Goal: Book appointment/travel/reservation

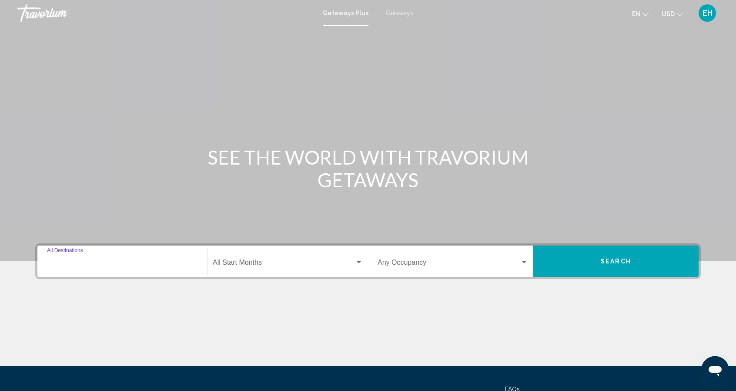
click at [63, 264] on input "Destination All Destinations" at bounding box center [122, 264] width 151 height 8
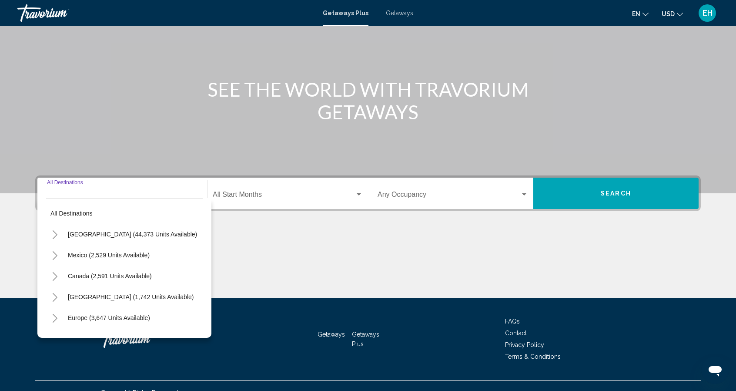
scroll to position [81, 0]
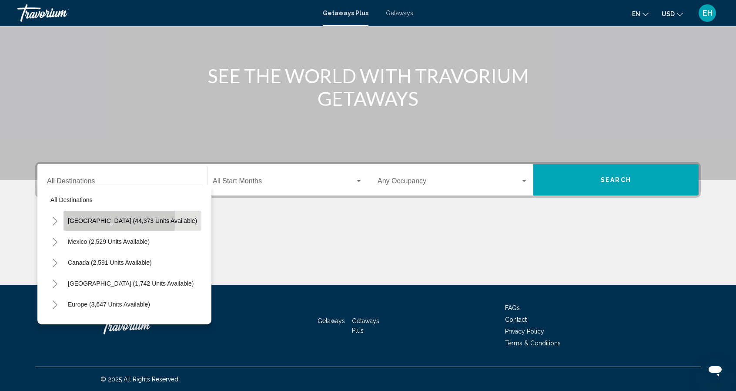
click at [94, 219] on span "[GEOGRAPHIC_DATA] (44,373 units available)" at bounding box center [132, 220] width 129 height 7
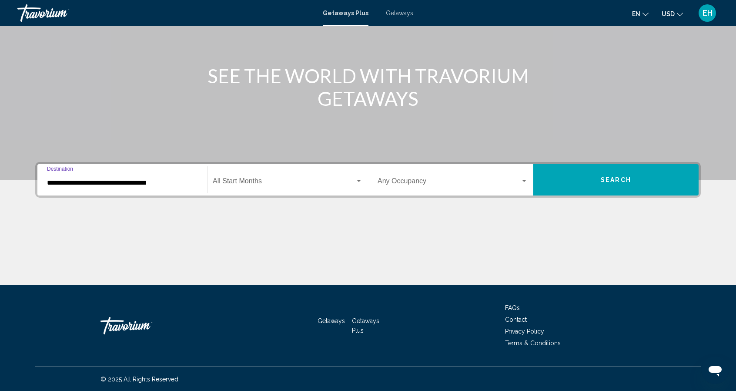
click at [85, 180] on input "**********" at bounding box center [122, 183] width 151 height 8
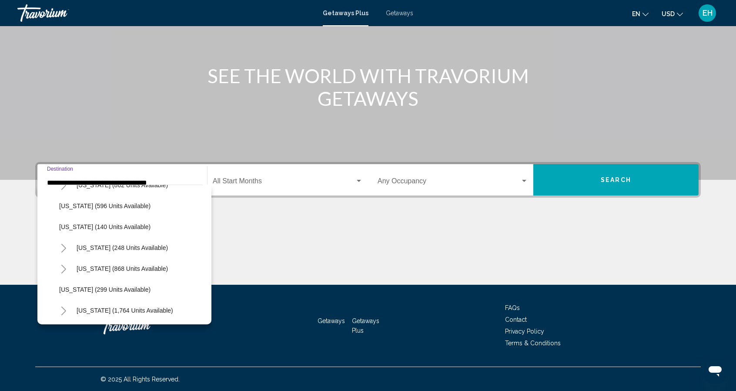
scroll to position [566, 0]
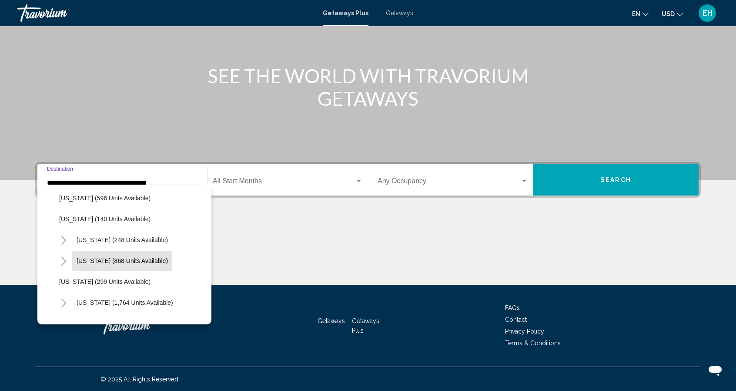
click at [125, 258] on span "[US_STATE] (868 units available)" at bounding box center [122, 260] width 91 height 7
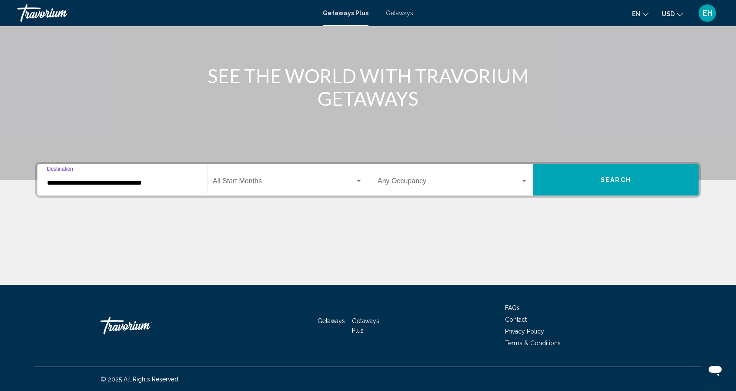
click at [86, 182] on input "**********" at bounding box center [122, 183] width 151 height 8
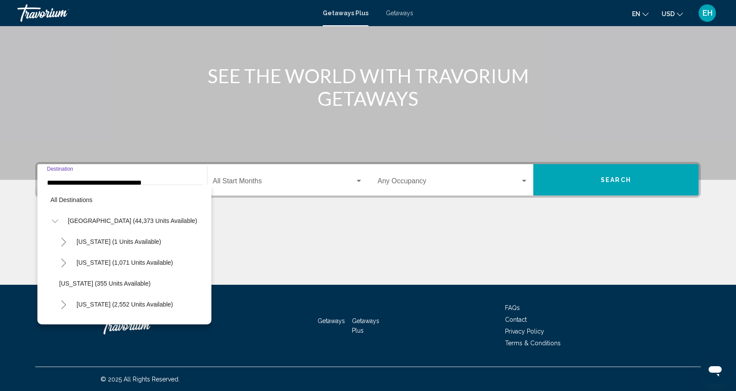
scroll to position [577, 0]
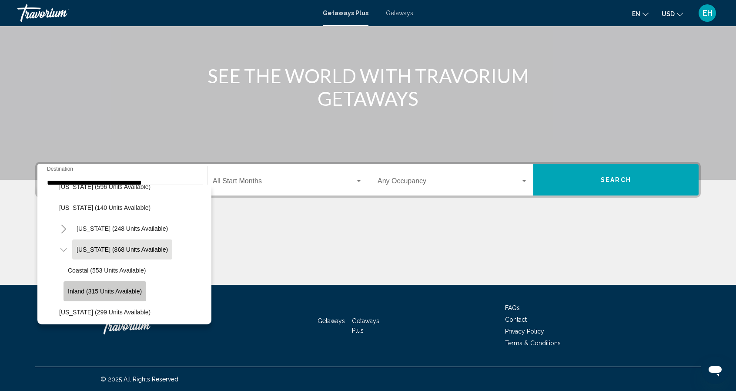
click at [112, 290] on span "Inland (315 units available)" at bounding box center [105, 291] width 74 height 7
type input "**********"
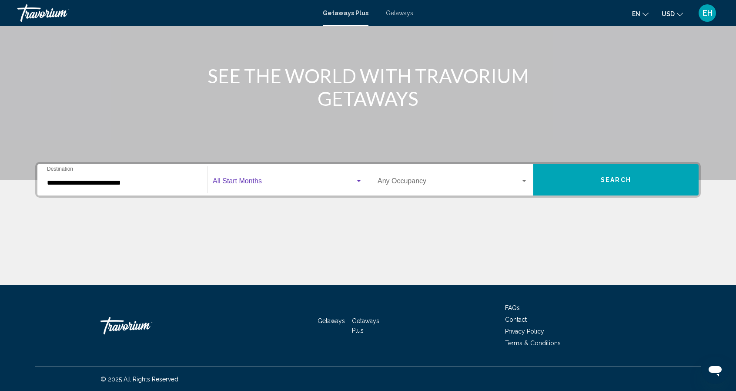
click at [360, 178] on div "Search widget" at bounding box center [359, 181] width 8 height 7
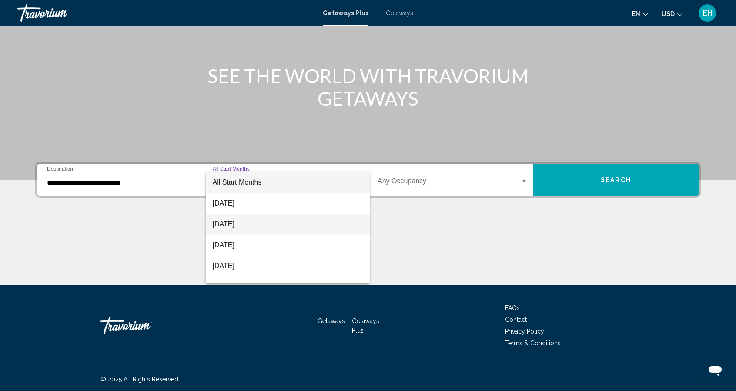
click at [239, 221] on span "[DATE]" at bounding box center [288, 224] width 151 height 21
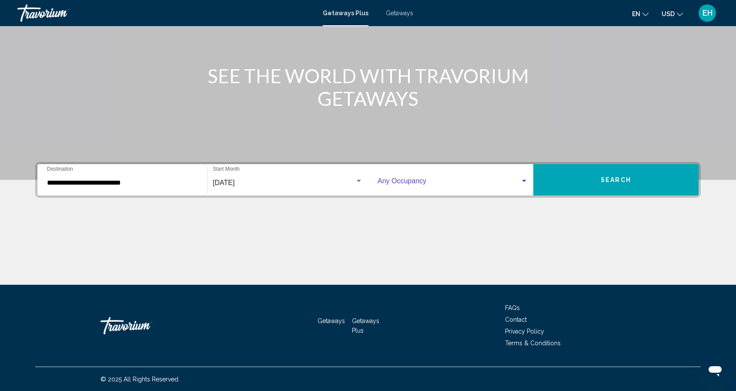
click at [525, 180] on div "Search widget" at bounding box center [524, 181] width 4 height 2
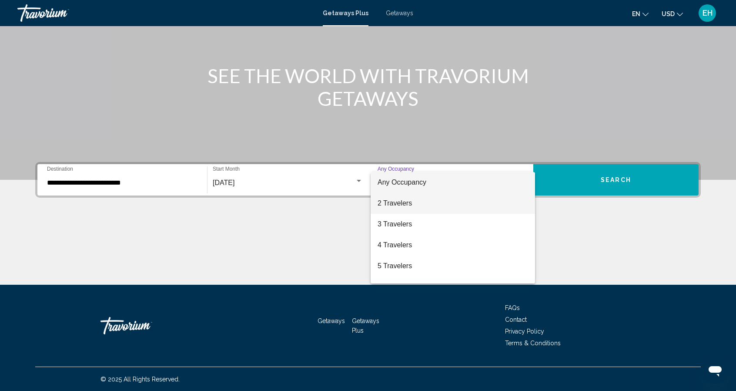
click at [396, 201] on span "2 Travelers" at bounding box center [453, 203] width 151 height 21
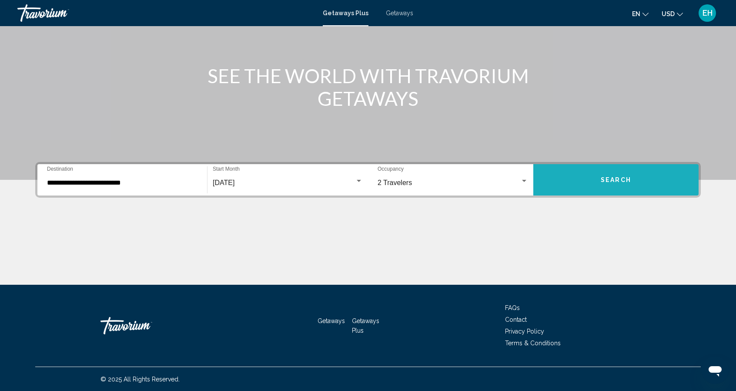
click at [617, 183] on button "Search" at bounding box center [615, 179] width 165 height 31
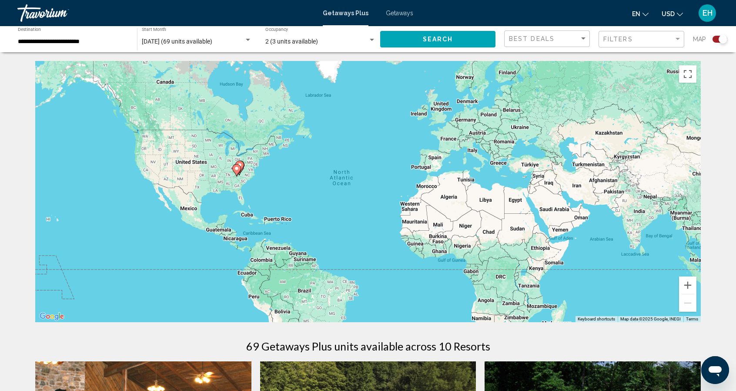
click at [228, 167] on div "To activate drag with keyboard, press Alt + Enter. Once in keyboard drag state,…" at bounding box center [368, 191] width 666 height 261
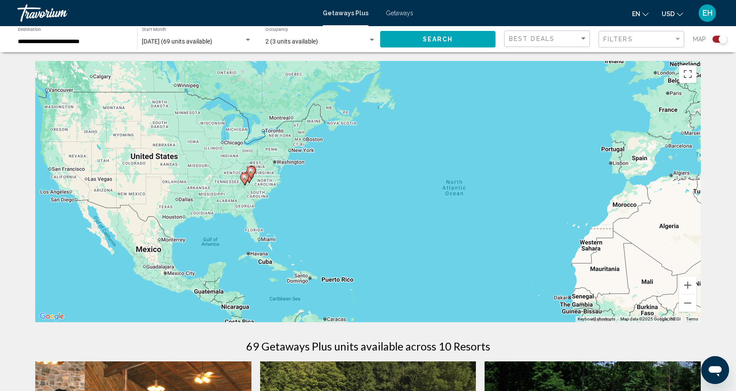
click at [228, 167] on div "To activate drag with keyboard, press Alt + Enter. Once in keyboard drag state,…" at bounding box center [368, 191] width 666 height 261
click at [229, 167] on div "To activate drag with keyboard, press Alt + Enter. Once in keyboard drag state,…" at bounding box center [368, 191] width 666 height 261
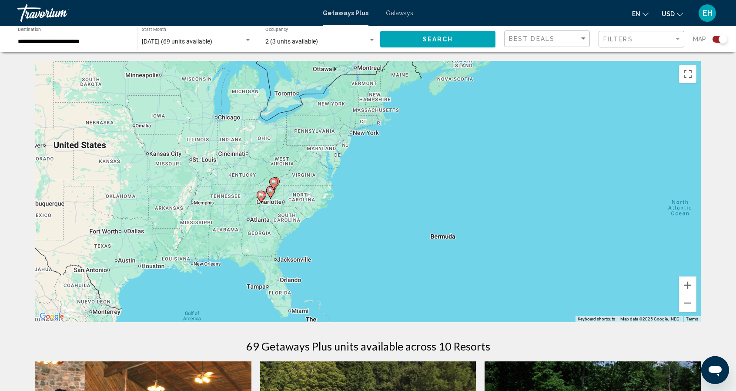
click at [260, 187] on div "To activate drag with keyboard, press Alt + Enter. Once in keyboard drag state,…" at bounding box center [368, 191] width 666 height 261
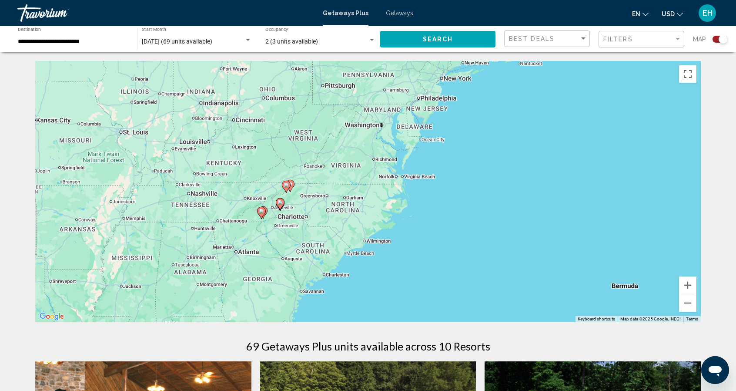
click at [260, 187] on div "To activate drag with keyboard, press Alt + Enter. Once in keyboard drag state,…" at bounding box center [368, 191] width 666 height 261
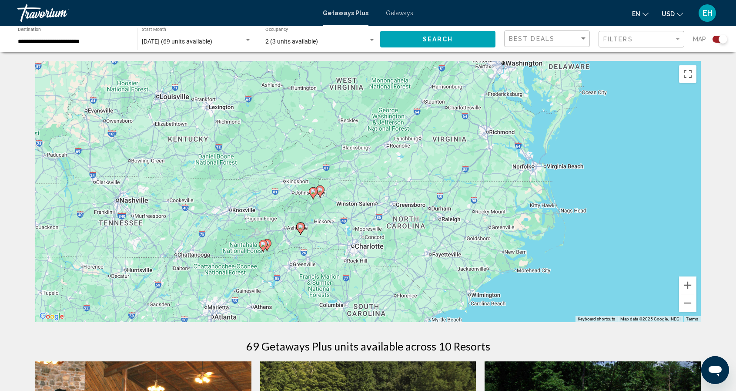
click at [300, 206] on div "To activate drag with keyboard, press Alt + Enter. Once in keyboard drag state,…" at bounding box center [368, 191] width 666 height 261
click at [300, 205] on div "To activate drag with keyboard, press Alt + Enter. Once in keyboard drag state,…" at bounding box center [368, 191] width 666 height 261
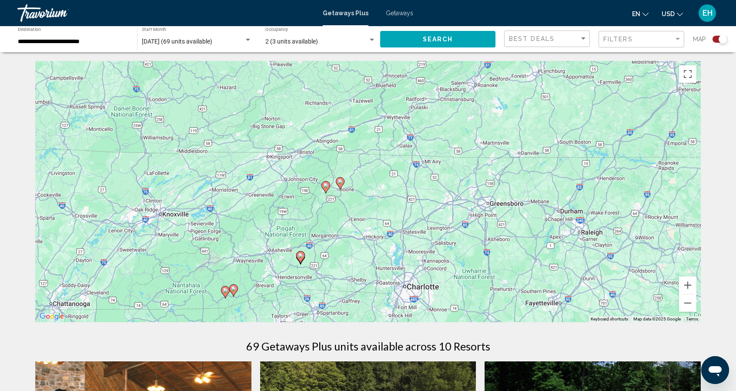
click at [300, 205] on div "To activate drag with keyboard, press Alt + Enter. Once in keyboard drag state,…" at bounding box center [368, 191] width 666 height 261
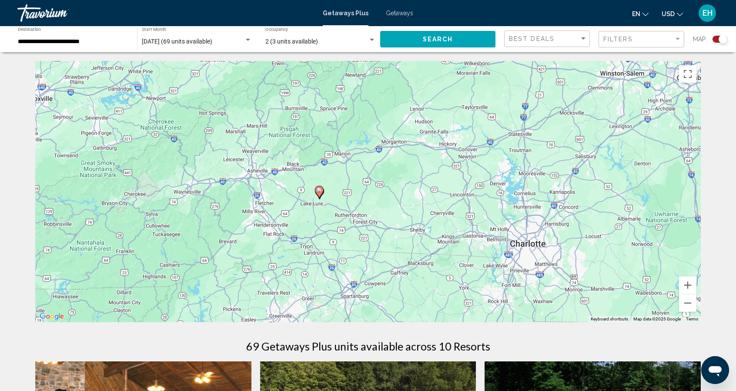
drag, startPoint x: 369, startPoint y: 279, endPoint x: 389, endPoint y: 152, distance: 128.5
click at [389, 152] on div "To activate drag with keyboard, press Alt + Enter. Once in keyboard drag state,…" at bounding box center [368, 191] width 666 height 261
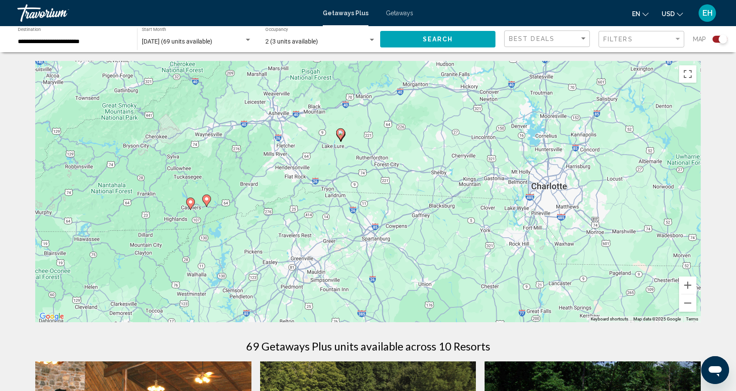
drag, startPoint x: 258, startPoint y: 247, endPoint x: 277, endPoint y: 189, distance: 60.9
click at [280, 188] on div "To activate drag with keyboard, press Alt + Enter. Once in keyboard drag state,…" at bounding box center [368, 191] width 666 height 261
click at [325, 150] on div "To activate drag with keyboard, press Alt + Enter. Once in keyboard drag state,…" at bounding box center [368, 191] width 666 height 261
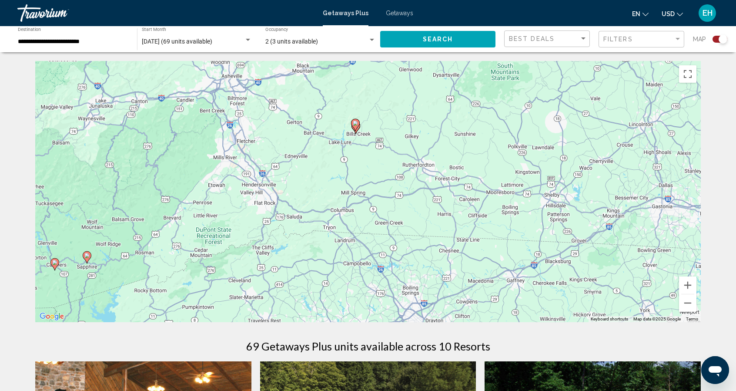
click at [325, 150] on div "To activate drag with keyboard, press Alt + Enter. Once in keyboard drag state,…" at bounding box center [368, 191] width 666 height 261
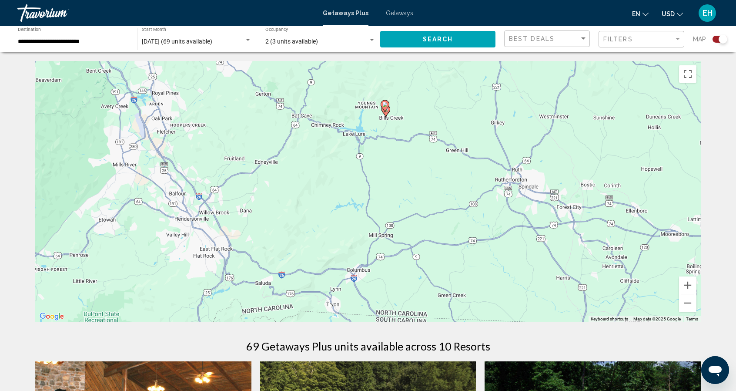
click at [399, 118] on div "To activate drag with keyboard, press Alt + Enter. Once in keyboard drag state,…" at bounding box center [368, 191] width 666 height 261
click at [399, 117] on div "To activate drag with keyboard, press Alt + Enter. Once in keyboard drag state,…" at bounding box center [368, 191] width 666 height 261
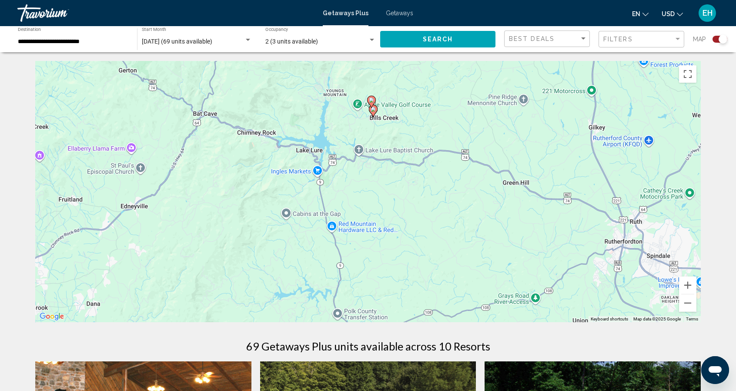
click at [392, 111] on div "To activate drag with keyboard, press Alt + Enter. Once in keyboard drag state,…" at bounding box center [368, 191] width 666 height 261
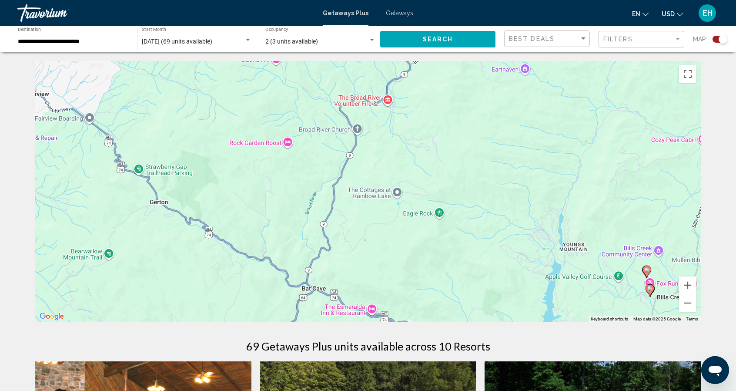
drag, startPoint x: 172, startPoint y: 124, endPoint x: 448, endPoint y: 290, distance: 322.2
click at [469, 299] on div "To activate drag with keyboard, press Alt + Enter. Once in keyboard drag state,…" at bounding box center [368, 191] width 666 height 261
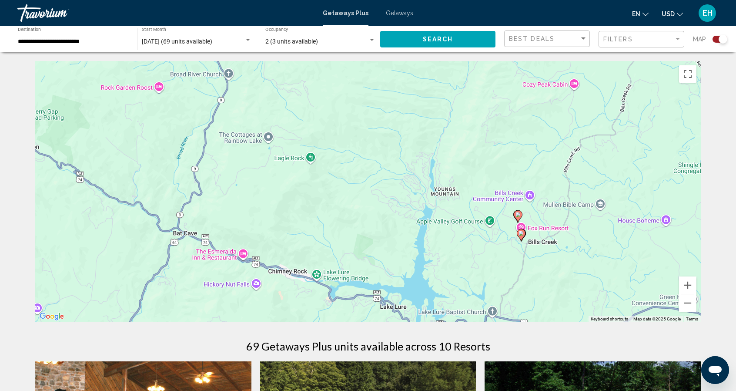
drag, startPoint x: 192, startPoint y: 151, endPoint x: 65, endPoint y: 105, distance: 135.1
click at [64, 98] on div "To activate drag with keyboard, press Alt + Enter. Once in keyboard drag state,…" at bounding box center [368, 191] width 666 height 261
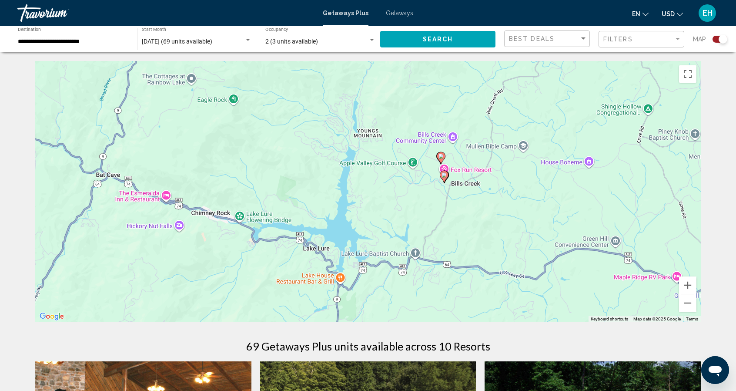
drag, startPoint x: 426, startPoint y: 225, endPoint x: 347, endPoint y: 167, distance: 98.7
click at [347, 167] on div "To activate drag with keyboard, press Alt + Enter. Once in keyboard drag state,…" at bounding box center [368, 191] width 666 height 261
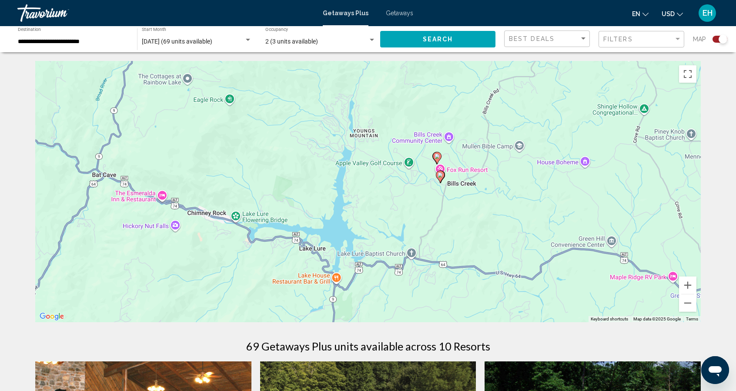
click at [438, 156] on image "Main content" at bounding box center [437, 156] width 5 height 5
type input "**********"
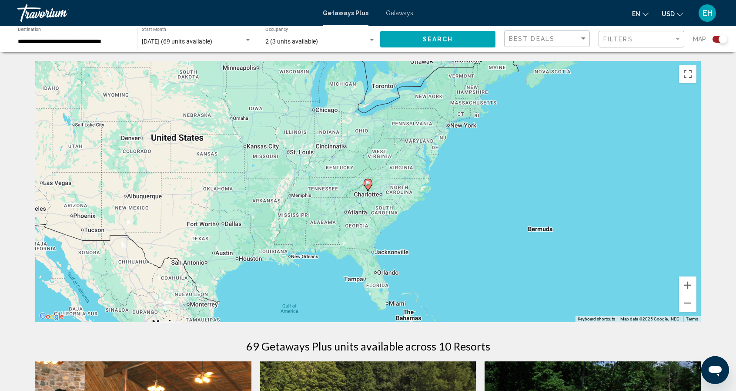
click at [707, 13] on span "EH" at bounding box center [708, 13] width 10 height 9
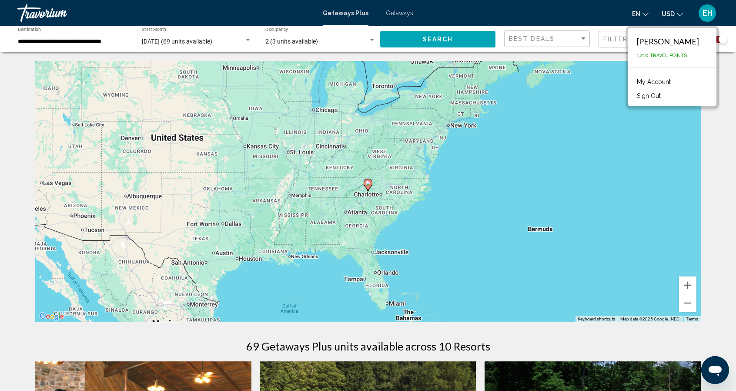
click at [704, 14] on span "EH" at bounding box center [708, 13] width 10 height 9
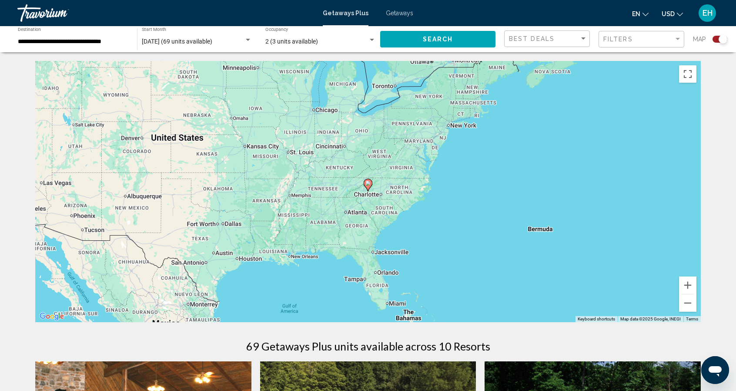
click at [397, 13] on span "Getaways" at bounding box center [399, 13] width 27 height 7
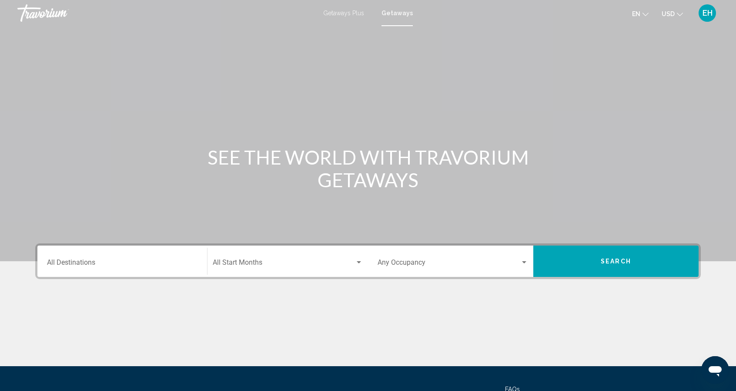
click at [79, 267] on input "Destination All Destinations" at bounding box center [122, 264] width 151 height 8
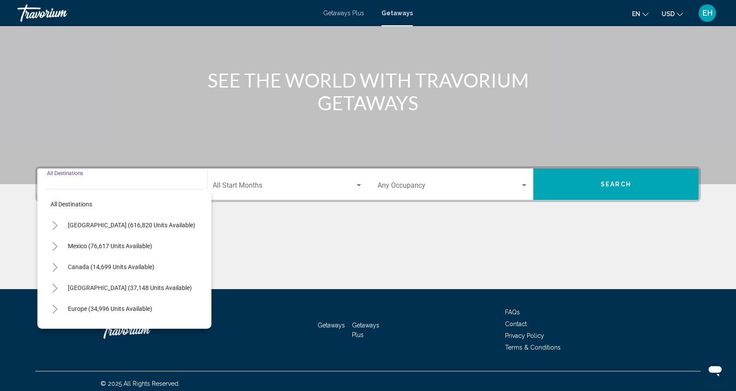
scroll to position [81, 0]
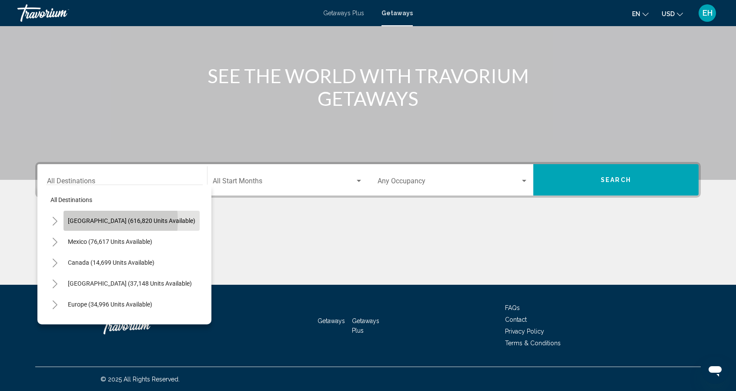
click at [98, 220] on span "[GEOGRAPHIC_DATA] (616,820 units available)" at bounding box center [131, 220] width 127 height 7
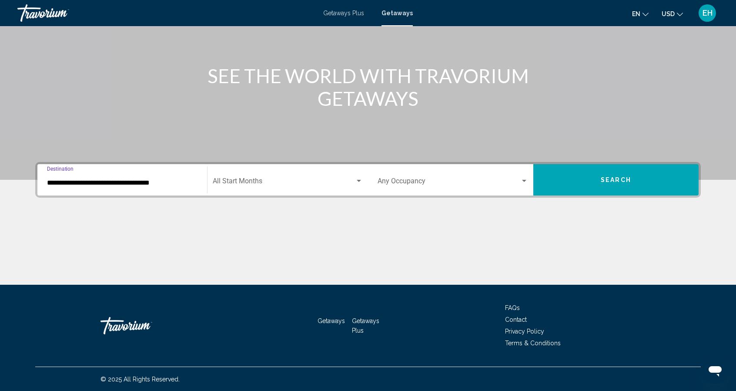
click at [111, 184] on input "**********" at bounding box center [122, 183] width 151 height 8
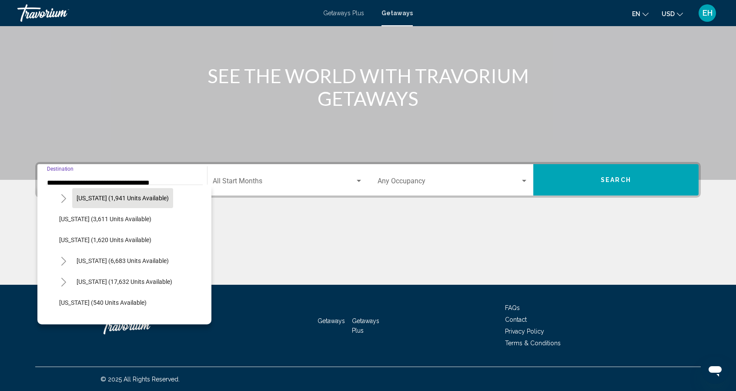
scroll to position [609, 0]
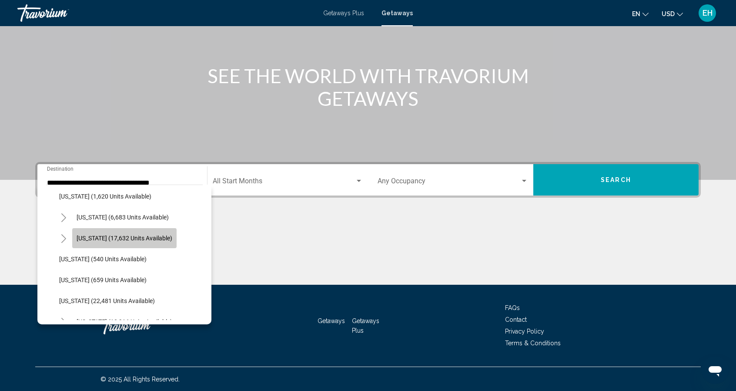
click at [136, 237] on span "[US_STATE] (17,632 units available)" at bounding box center [125, 237] width 96 height 7
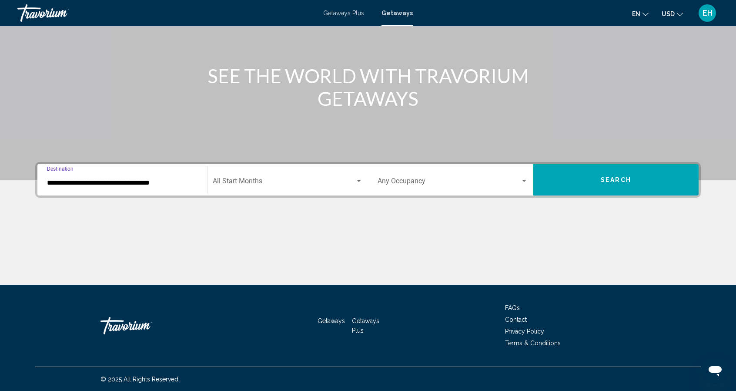
click at [113, 183] on input "**********" at bounding box center [122, 183] width 151 height 8
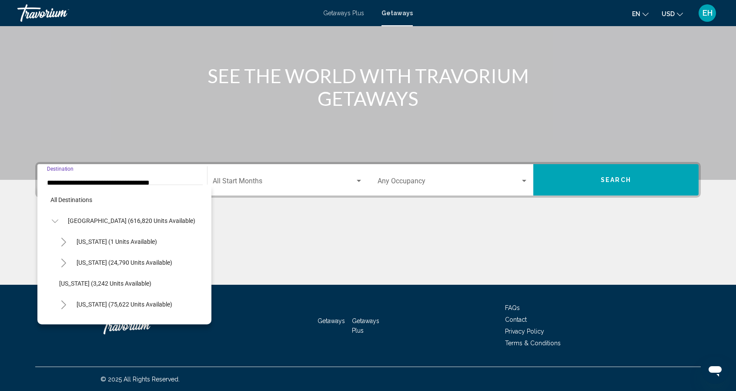
scroll to position [598, 0]
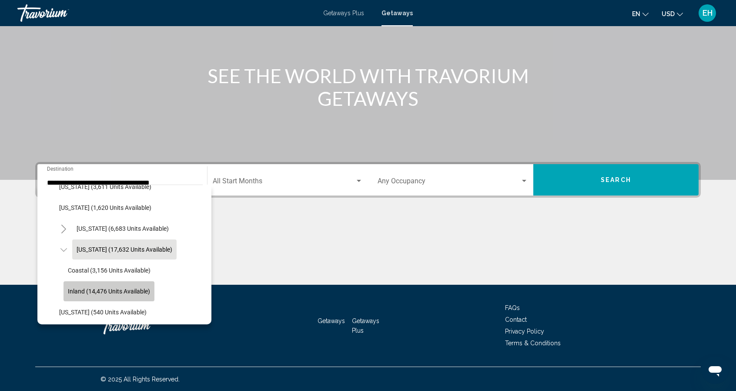
click at [108, 290] on span "Inland (14,476 units available)" at bounding box center [109, 291] width 82 height 7
type input "**********"
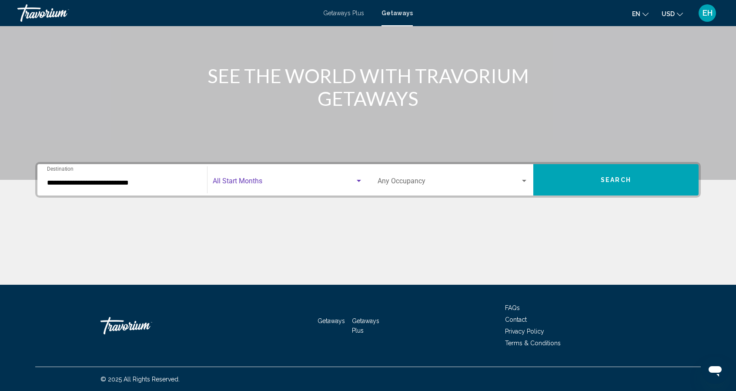
click at [359, 180] on div "Search widget" at bounding box center [359, 181] width 4 height 2
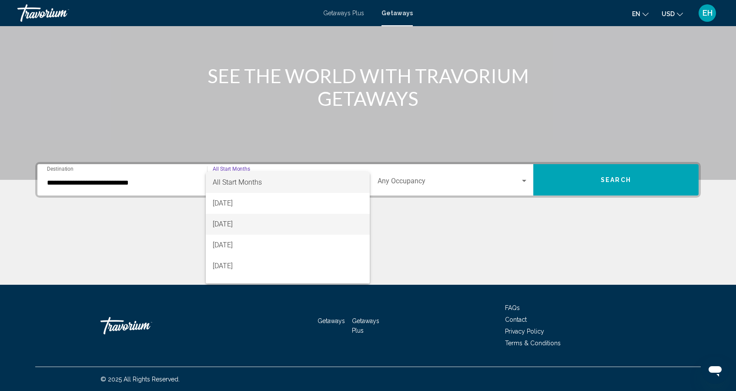
click at [251, 224] on span "[DATE]" at bounding box center [288, 224] width 151 height 21
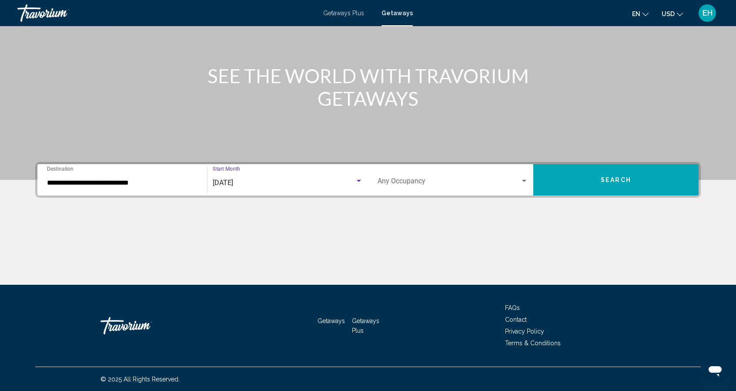
click at [573, 184] on button "Search" at bounding box center [615, 179] width 165 height 31
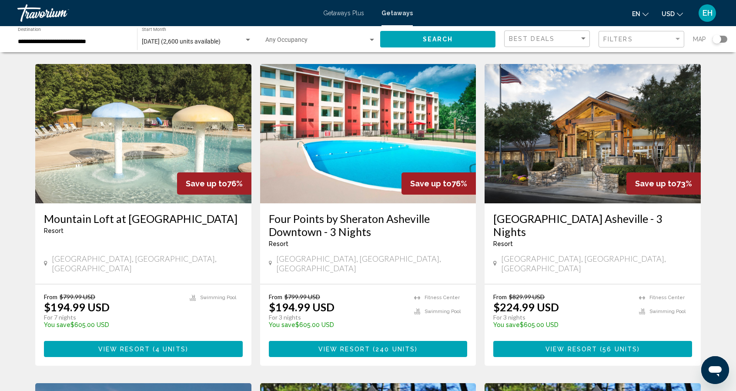
scroll to position [653, 0]
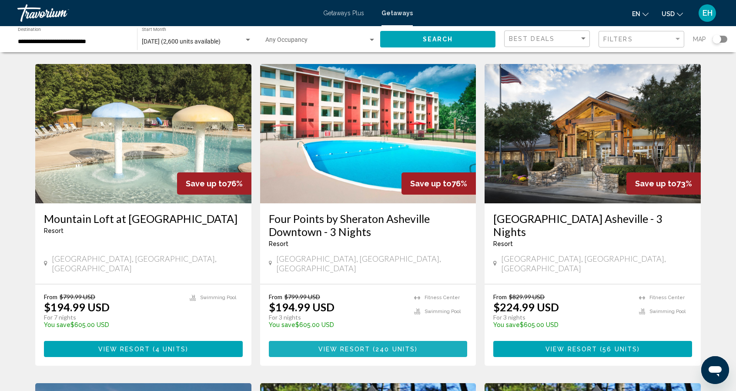
click at [372, 345] on span "Main content" at bounding box center [371, 348] width 3 height 7
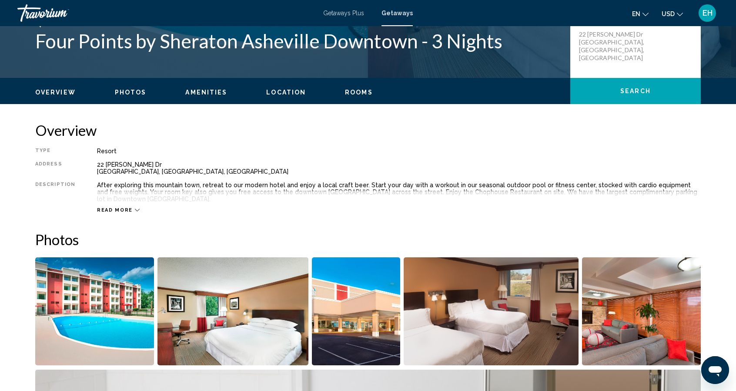
scroll to position [218, 0]
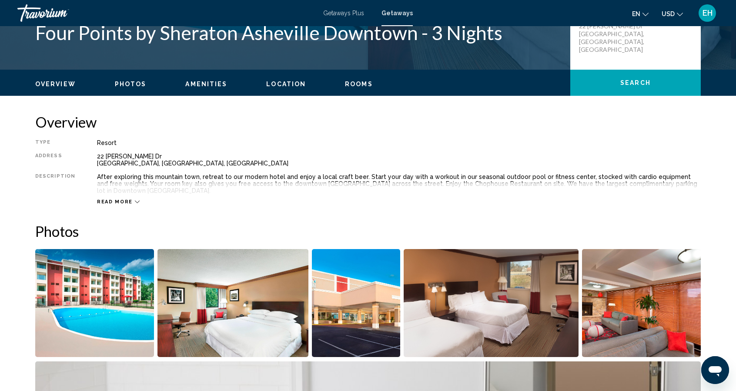
click at [120, 199] on span "Read more" at bounding box center [115, 202] width 36 height 6
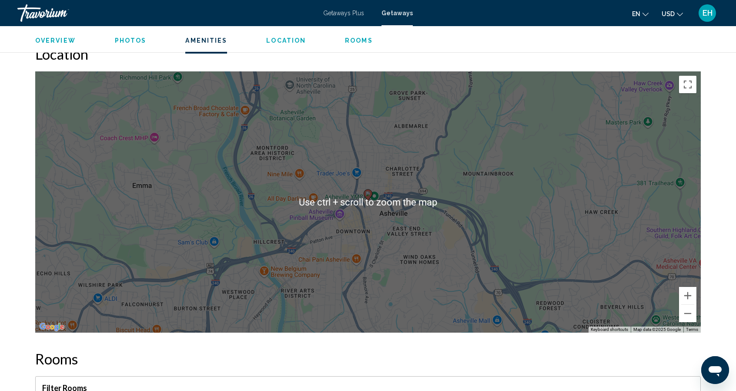
scroll to position [870, 0]
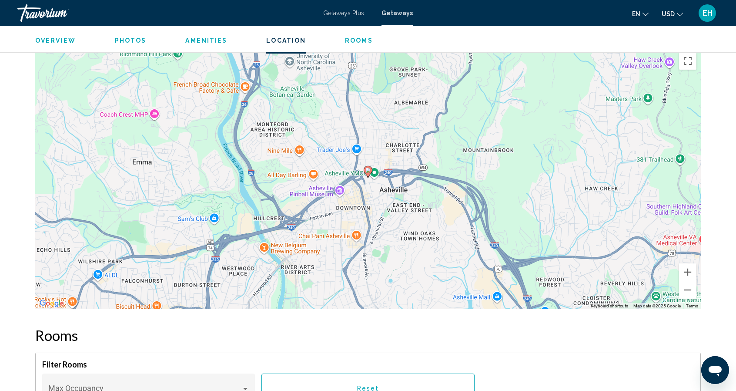
click at [521, 258] on div "To activate drag with keyboard, press Alt + Enter. Once in keyboard drag state,…" at bounding box center [368, 178] width 666 height 261
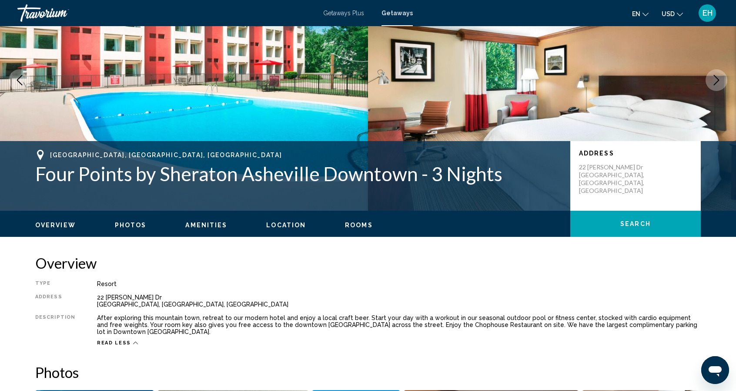
scroll to position [87, 0]
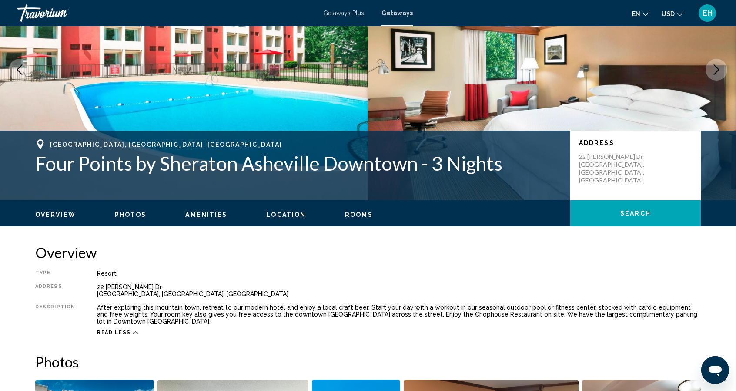
click at [205, 217] on span "Amenities" at bounding box center [206, 214] width 42 height 7
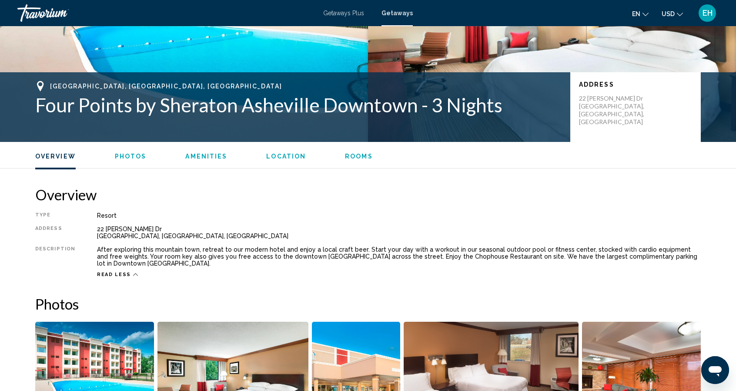
scroll to position [0, 0]
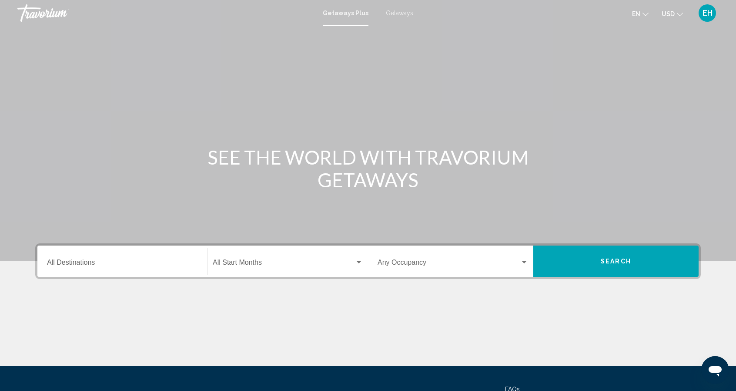
click at [396, 13] on span "Getaways" at bounding box center [399, 13] width 27 height 7
click at [78, 266] on input "Destination All Destinations" at bounding box center [122, 264] width 151 height 8
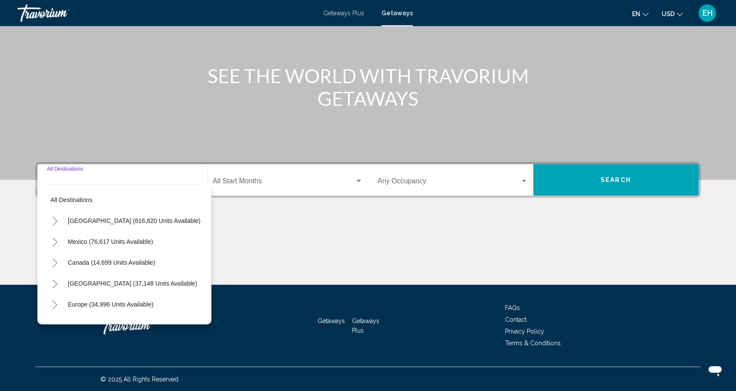
click at [123, 218] on span "[GEOGRAPHIC_DATA] (616,820 units available)" at bounding box center [134, 220] width 133 height 7
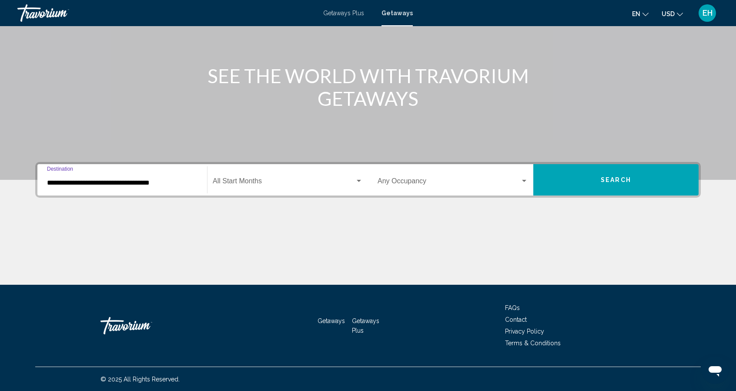
click at [241, 182] on span "Search widget" at bounding box center [284, 183] width 142 height 8
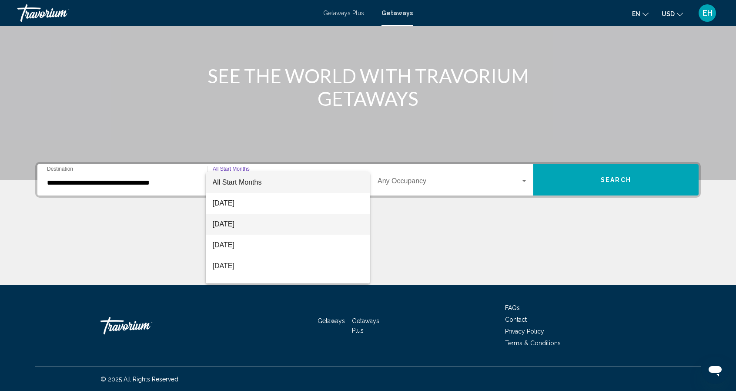
click at [240, 226] on span "[DATE]" at bounding box center [288, 224] width 151 height 21
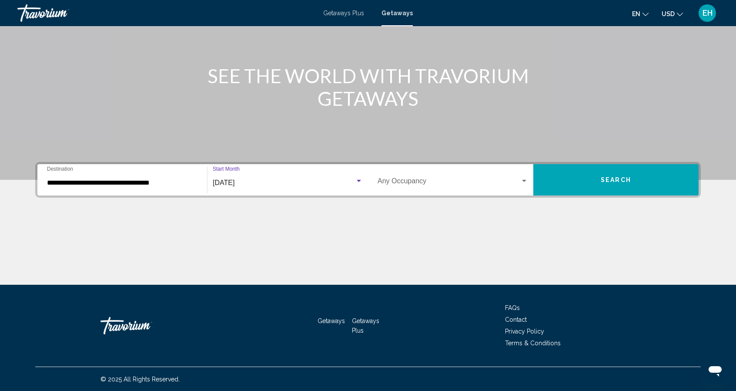
click at [111, 186] on input "**********" at bounding box center [122, 183] width 151 height 8
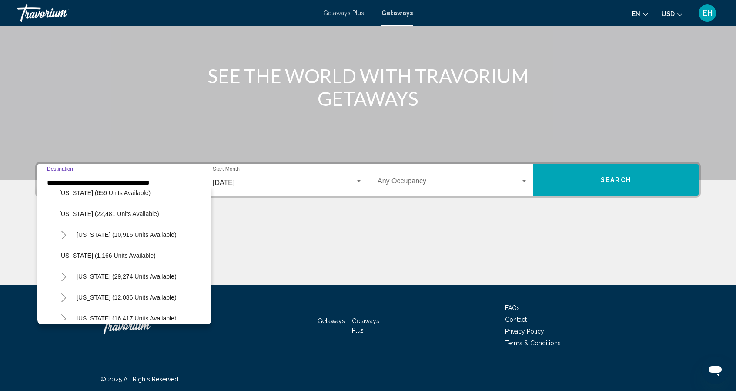
scroll to position [609, 0]
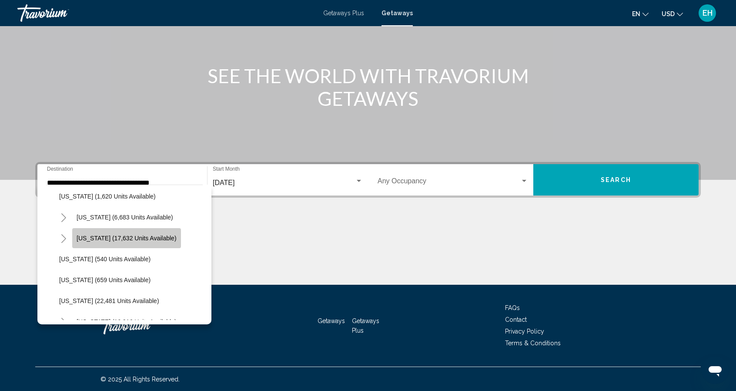
click at [121, 238] on span "[US_STATE] (17,632 units available)" at bounding box center [127, 237] width 100 height 7
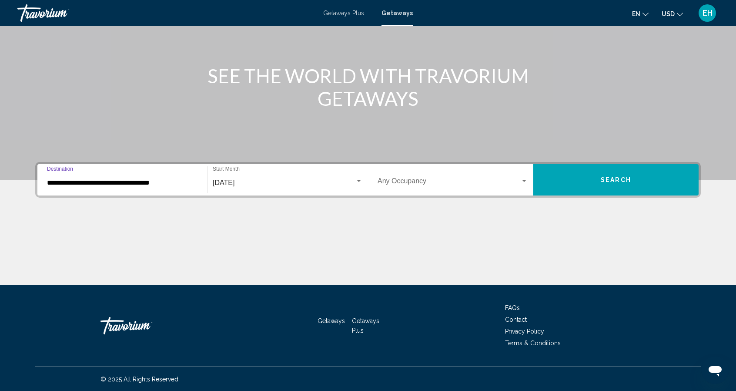
click at [116, 184] on input "**********" at bounding box center [122, 183] width 151 height 8
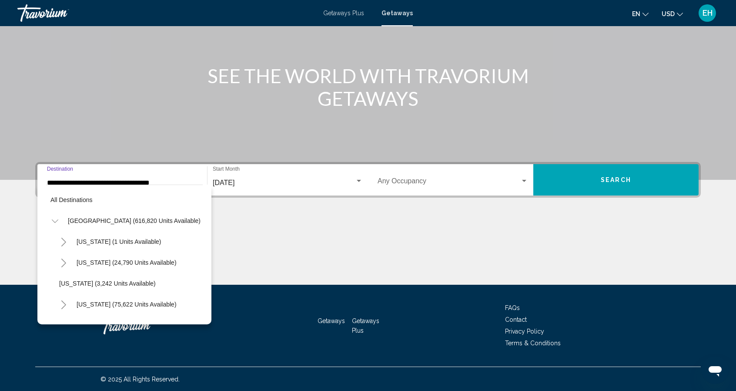
scroll to position [598, 0]
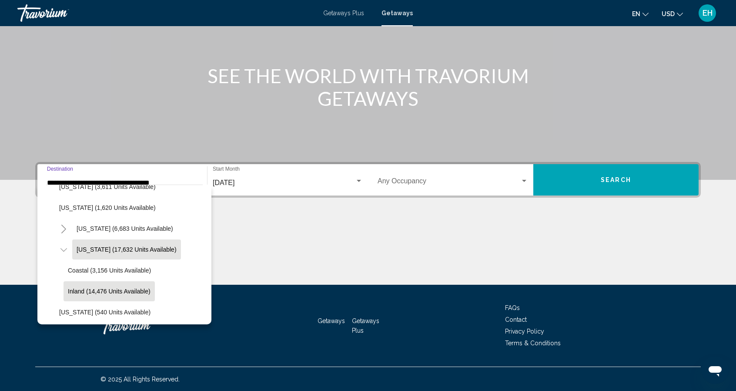
click at [120, 290] on span "Inland (14,476 units available)" at bounding box center [109, 291] width 83 height 7
type input "**********"
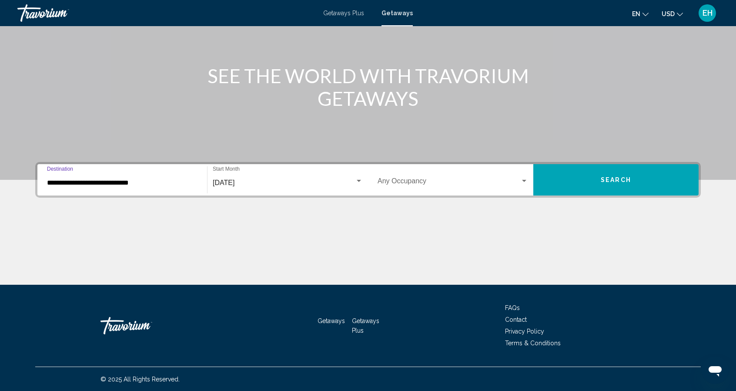
click at [620, 179] on span "Search" at bounding box center [616, 180] width 30 height 7
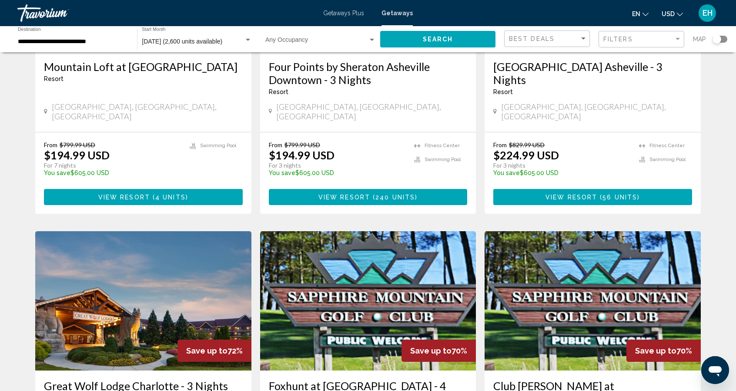
scroll to position [674, 0]
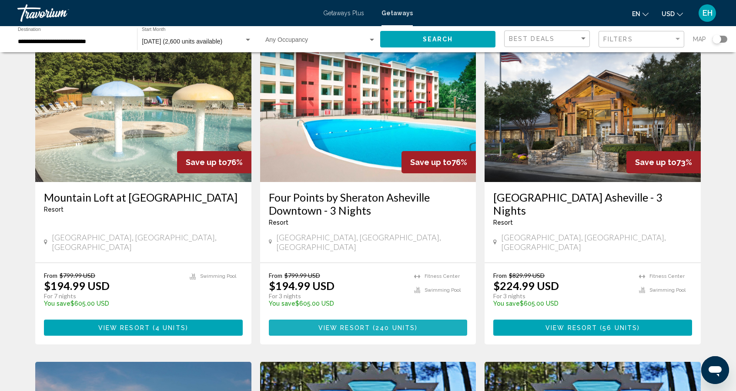
click at [358, 324] on span "View Resort" at bounding box center [344, 327] width 52 height 7
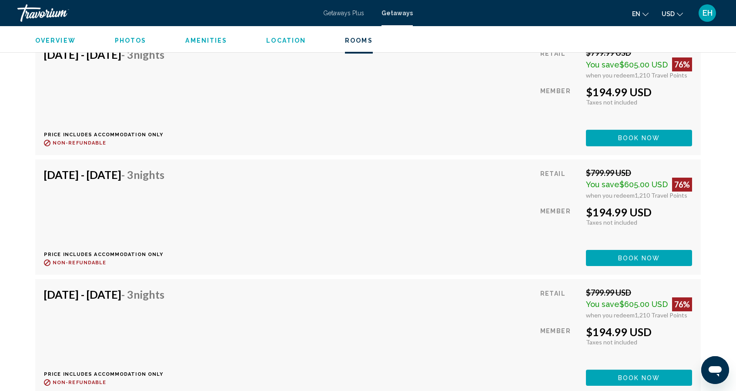
scroll to position [4742, 0]
